Goal: Task Accomplishment & Management: Manage account settings

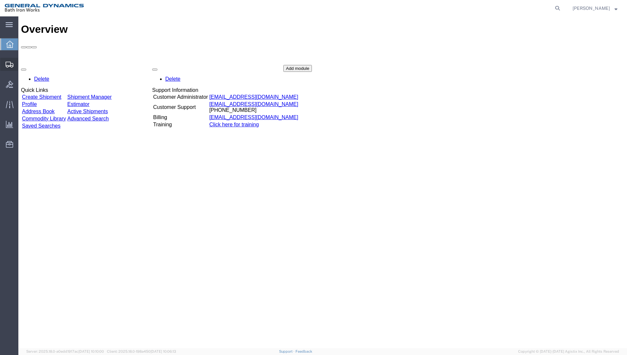
click at [0, 0] on span "Shipment Manager" at bounding box center [0, 0] width 0 height 0
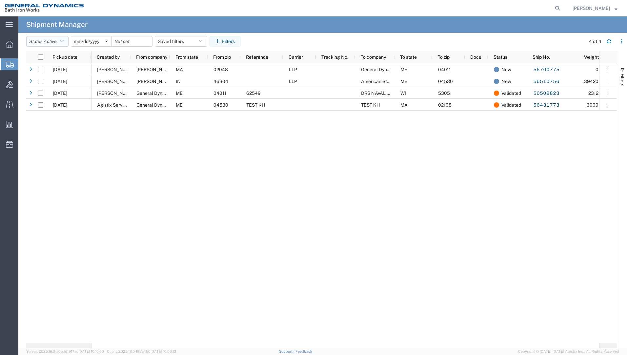
click at [64, 42] on icon "button" at bounding box center [62, 41] width 4 height 5
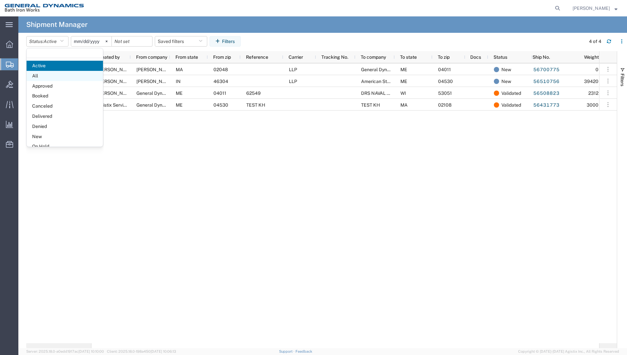
click at [39, 76] on span "All" at bounding box center [65, 76] width 76 height 10
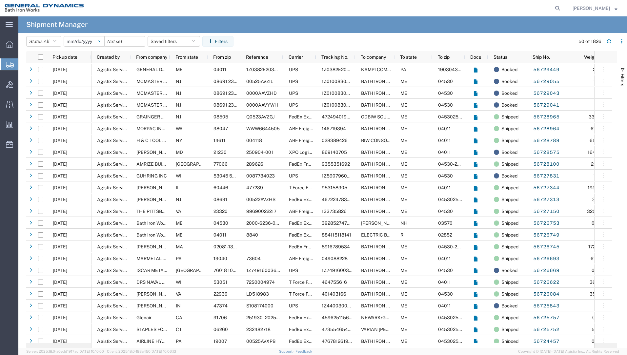
click at [101, 40] on svg-icon at bounding box center [99, 41] width 10 height 10
click at [82, 42] on input "date" at bounding box center [84, 41] width 40 height 10
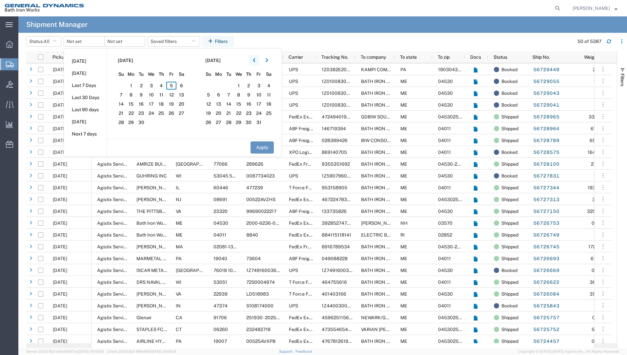
click at [258, 60] on button "button" at bounding box center [254, 60] width 10 height 10
click at [174, 84] on span "1" at bounding box center [171, 86] width 10 height 8
click at [261, 85] on span "5" at bounding box center [259, 86] width 10 height 8
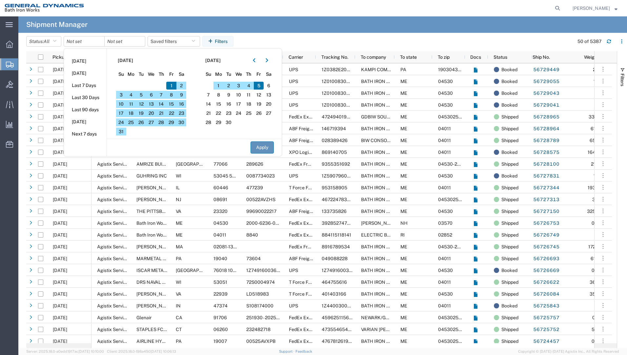
click at [260, 150] on button "Apply" at bounding box center [262, 147] width 23 height 12
type input "[DATE]"
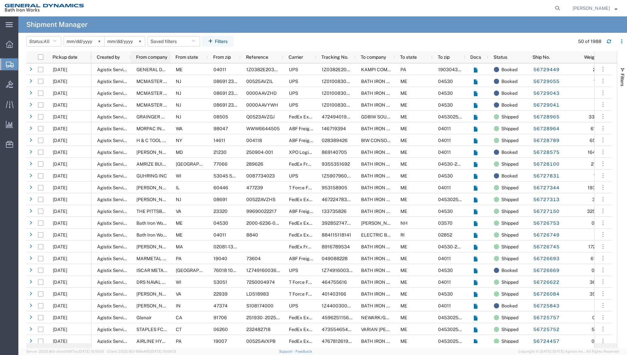
click at [158, 57] on span "From company" at bounding box center [151, 56] width 31 height 5
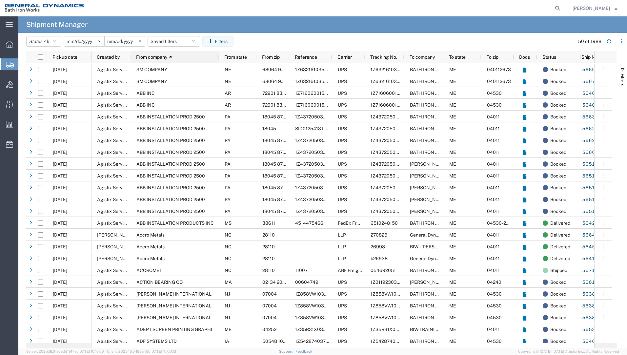
drag, startPoint x: 169, startPoint y: 56, endPoint x: 218, endPoint y: 65, distance: 49.6
click at [218, 65] on div "Pickup date Created by From company 1 From state From zip Reference Carrier Tra…" at bounding box center [321, 199] width 591 height 297
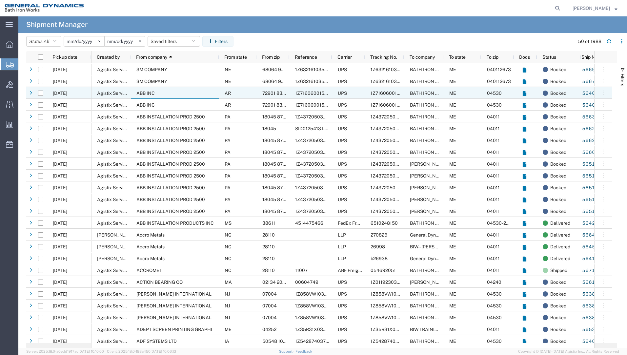
click at [214, 98] on div "ABB INC" at bounding box center [175, 93] width 88 height 12
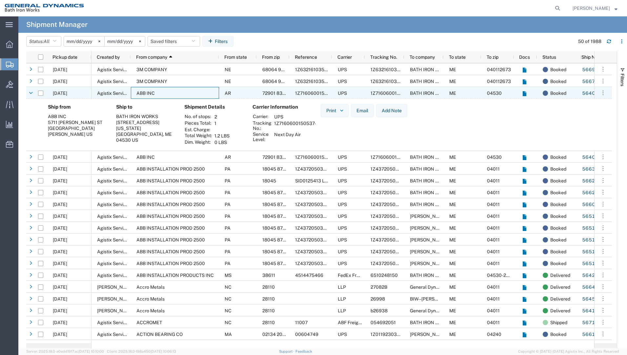
click at [171, 91] on div "ABB INC" at bounding box center [175, 93] width 88 height 12
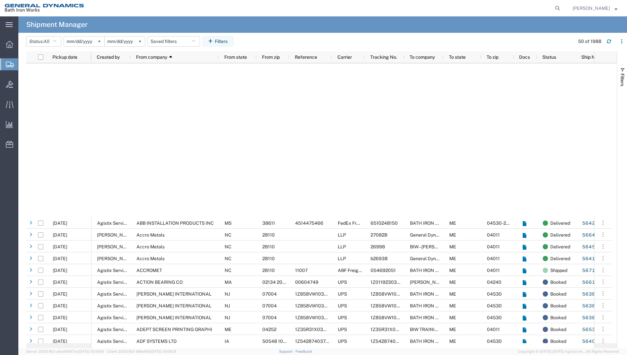
scroll to position [272, 0]
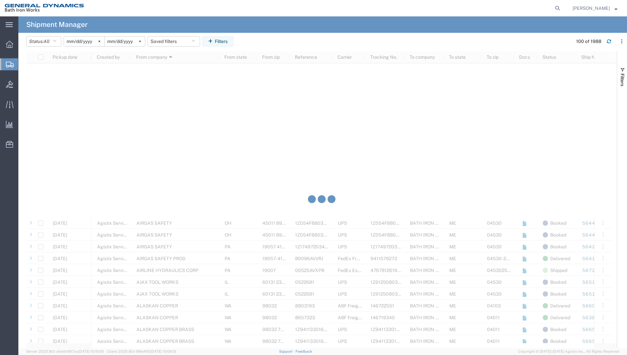
scroll to position [1086, 0]
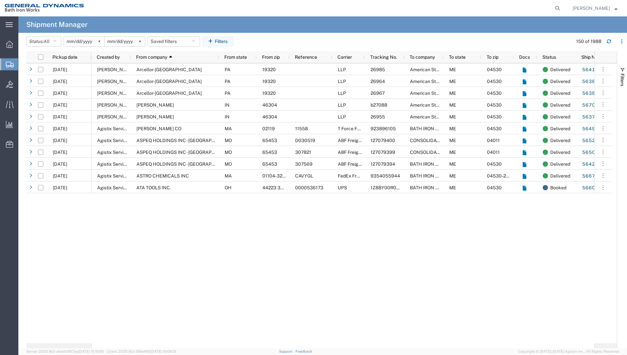
scroll to position [1629, 0]
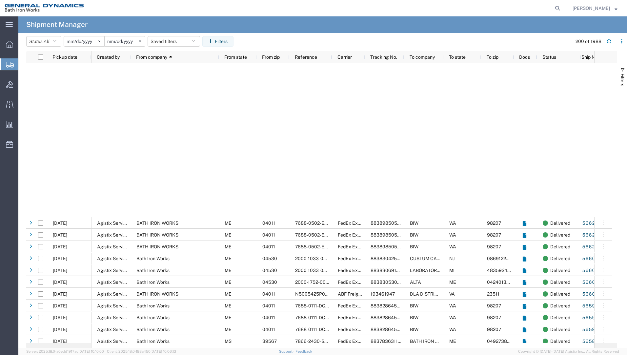
scroll to position [2172, 0]
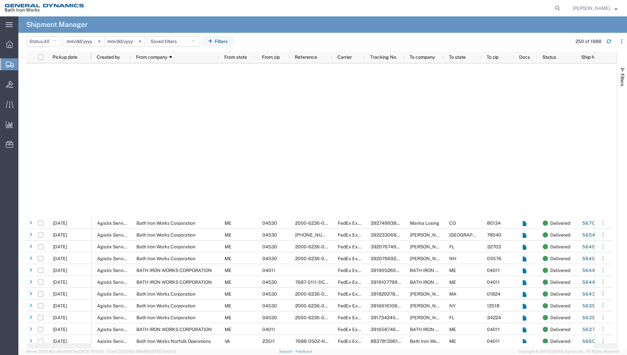
scroll to position [2715, 0]
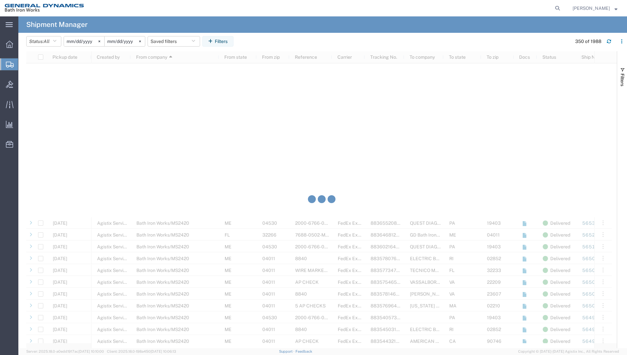
scroll to position [3802, 0]
